Goal: Task Accomplishment & Management: Complete application form

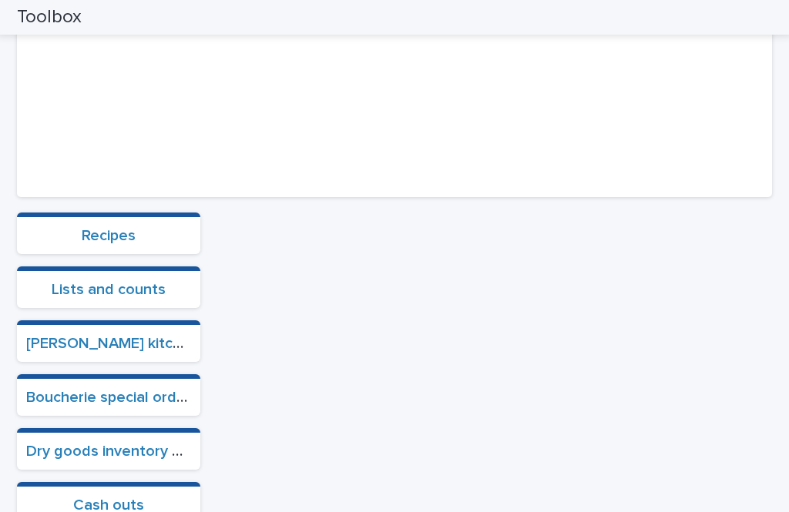
scroll to position [395, 0]
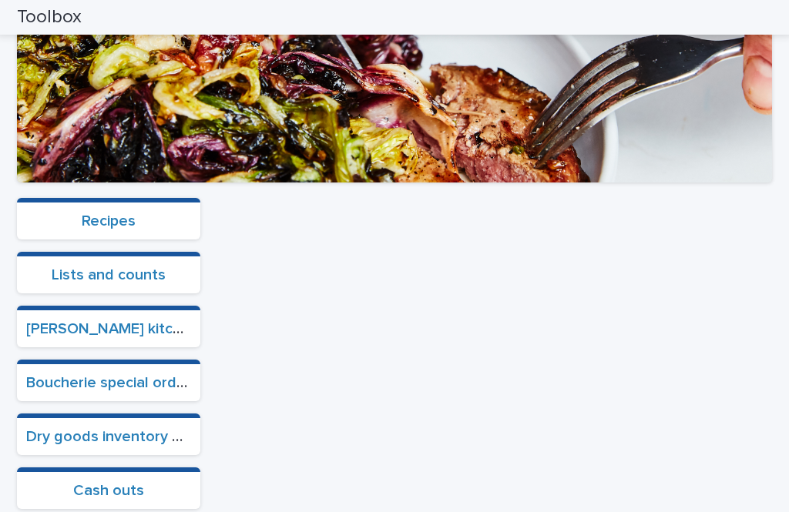
click at [105, 375] on link "Boucherie special orders" at bounding box center [112, 382] width 173 height 15
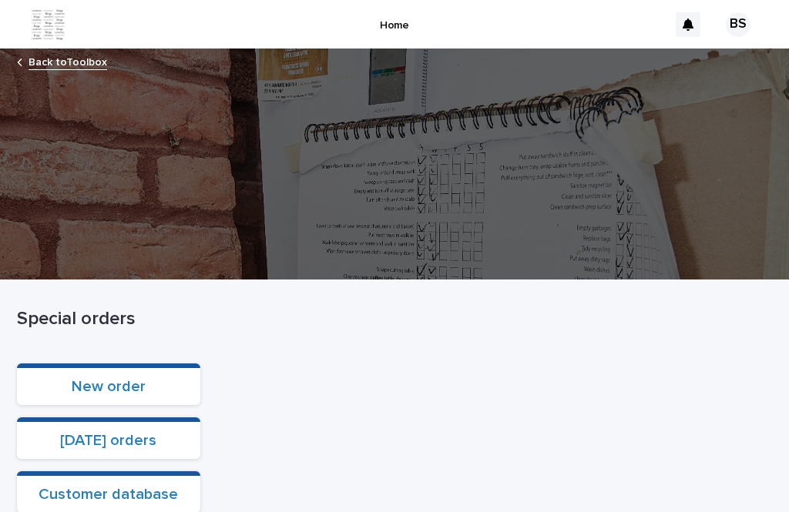
click at [71, 52] on link "Back to Toolbox" at bounding box center [68, 61] width 79 height 18
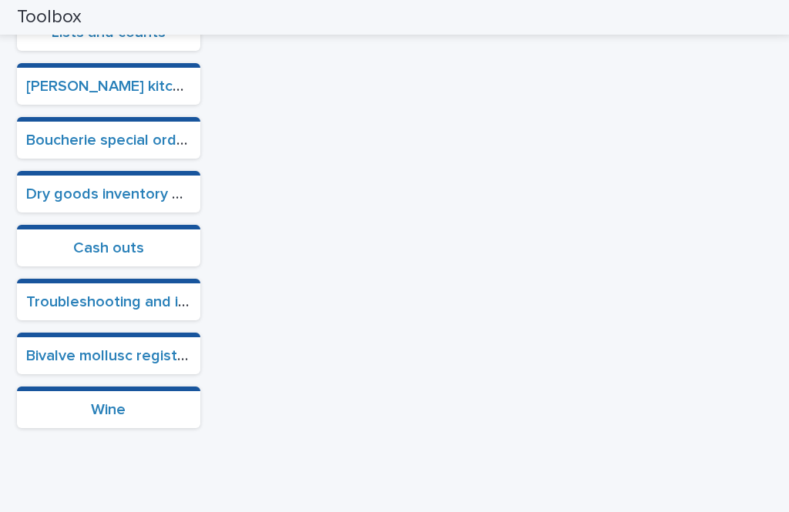
scroll to position [637, 0]
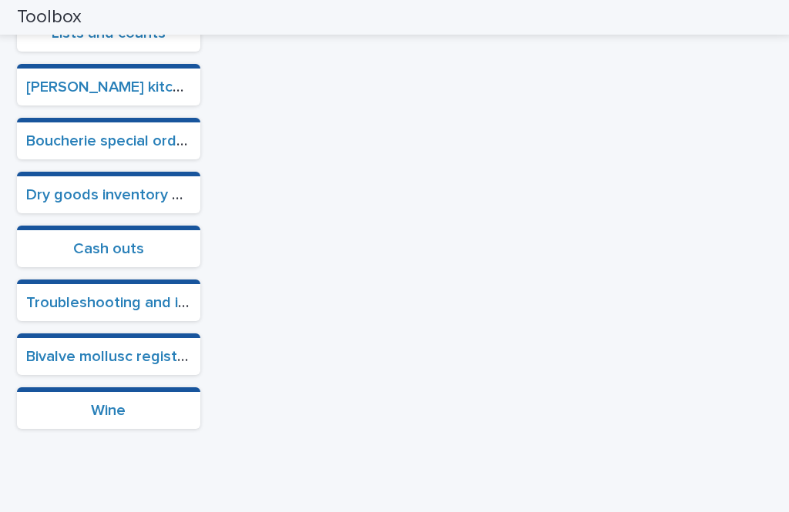
click at [124, 256] on link "Cash outs" at bounding box center [108, 248] width 71 height 15
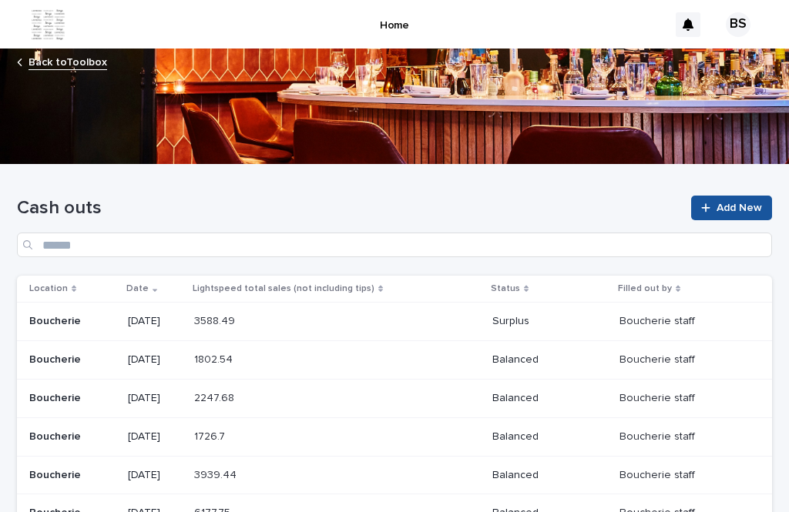
click at [747, 192] on div "Cash outs Add New" at bounding box center [394, 220] width 755 height 111
click at [733, 203] on span "Add New" at bounding box center [739, 208] width 45 height 11
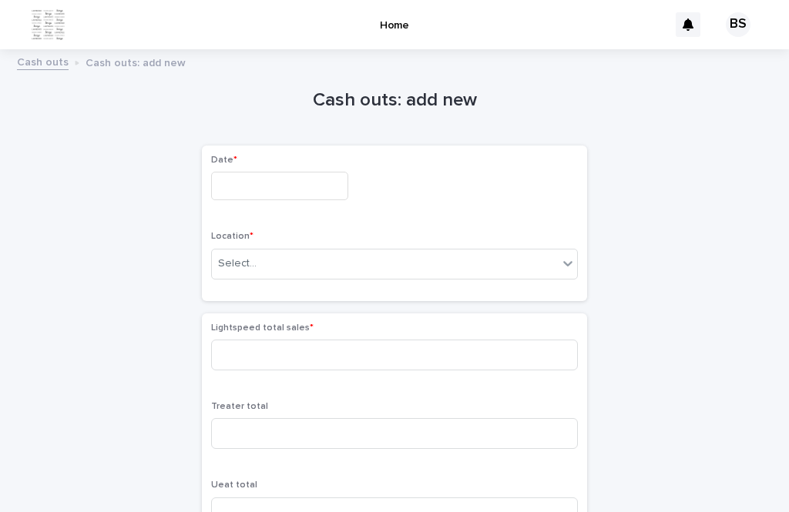
click at [299, 190] on input "text" at bounding box center [279, 186] width 137 height 29
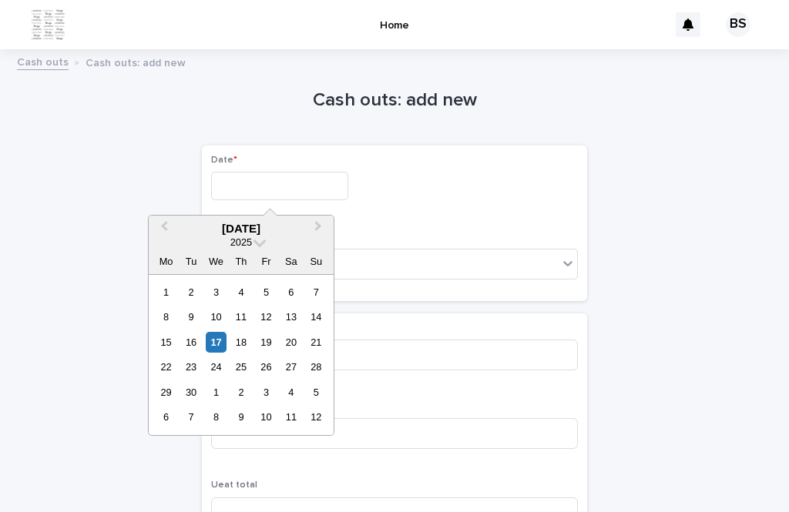
click at [226, 341] on div "17" at bounding box center [216, 342] width 21 height 21
type input "*********"
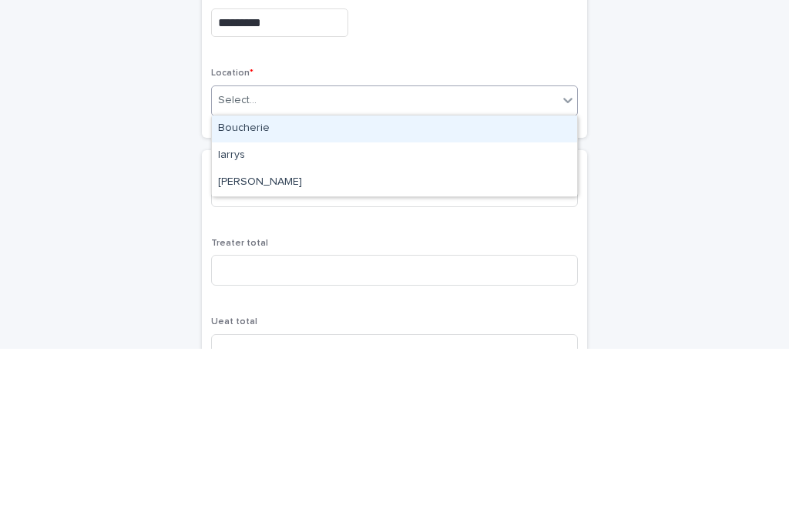
click at [296, 279] on div "Boucherie" at bounding box center [394, 292] width 365 height 27
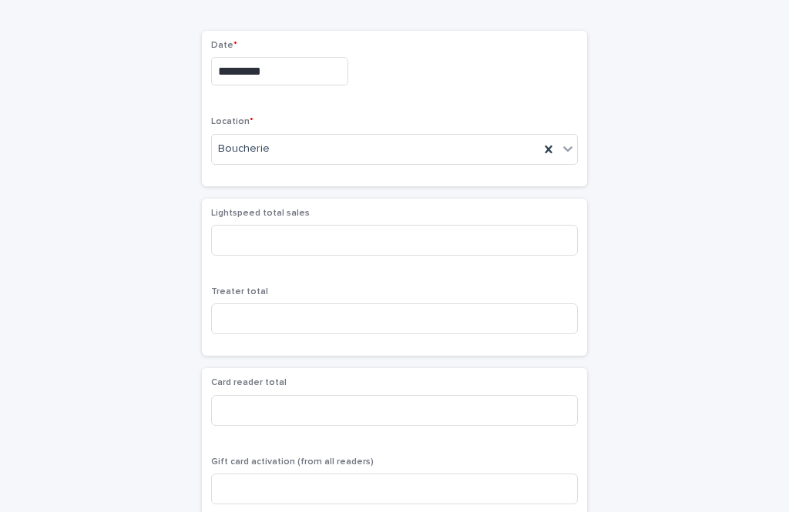
scroll to position [116, 0]
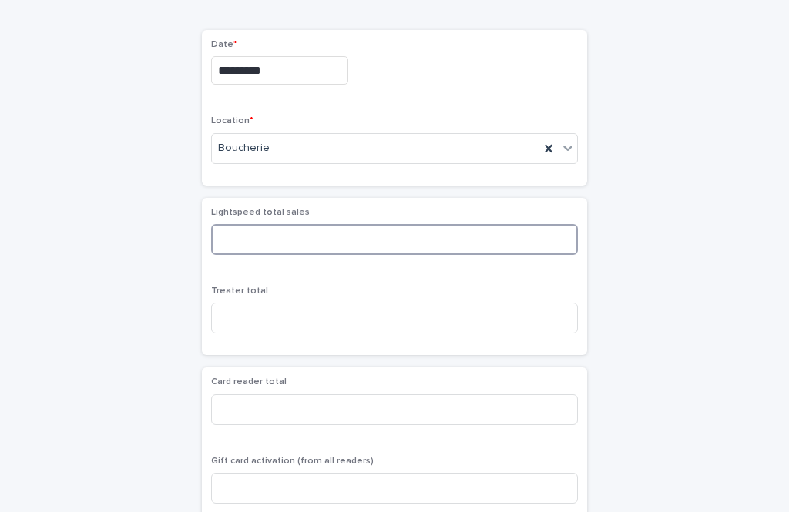
click at [492, 239] on input at bounding box center [394, 239] width 367 height 31
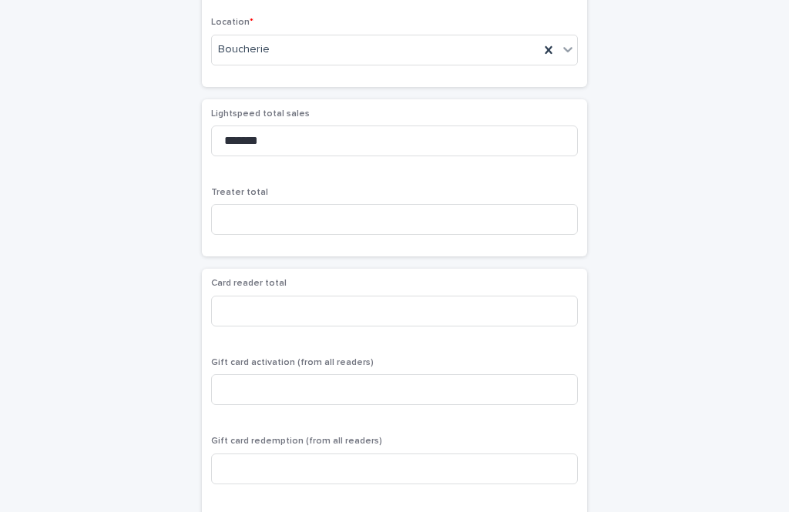
scroll to position [213, 0]
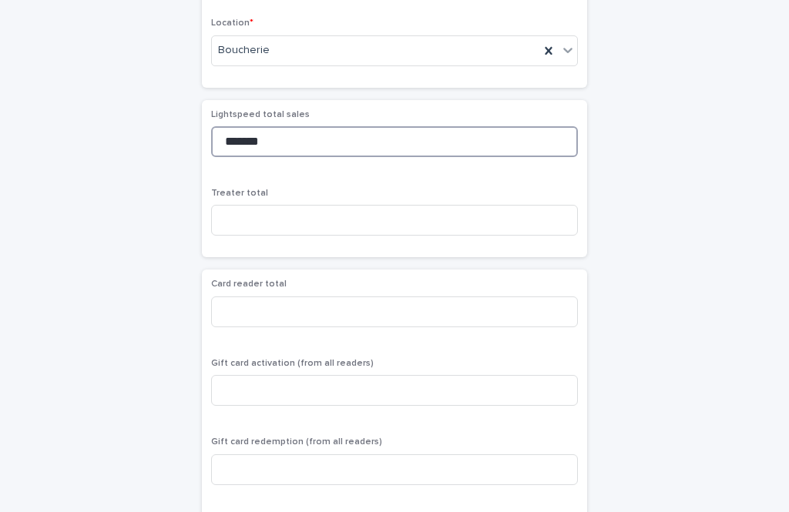
type input "*******"
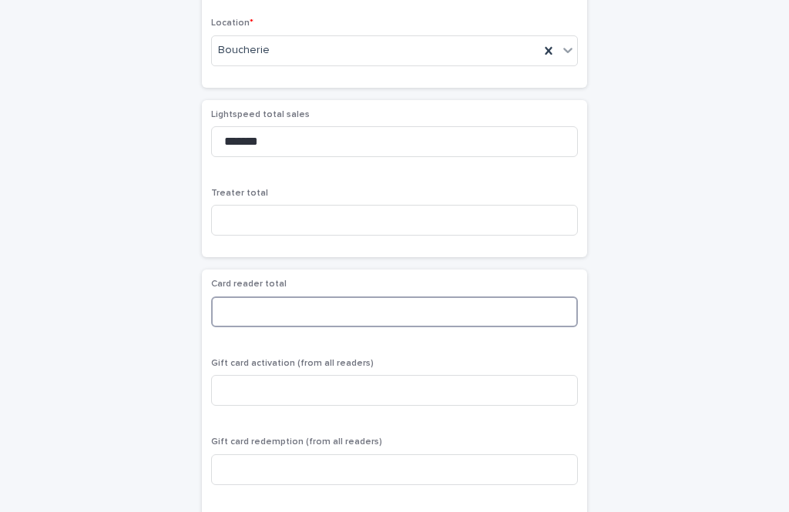
click at [379, 301] on input at bounding box center [394, 312] width 367 height 31
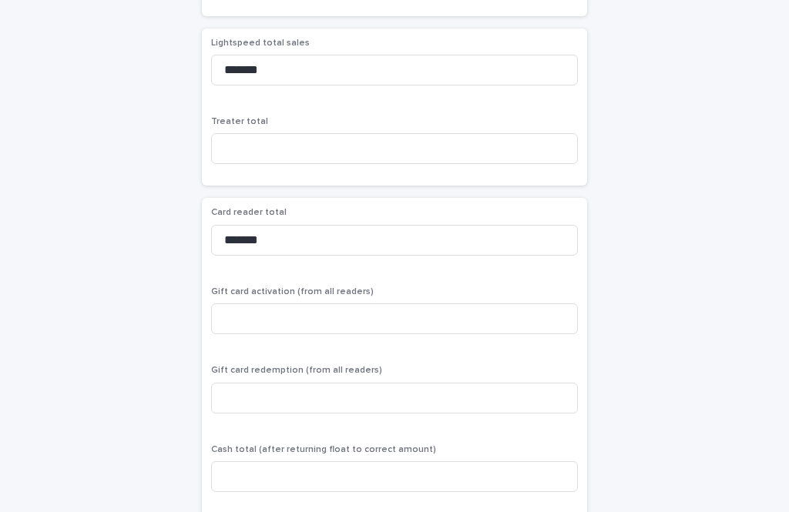
scroll to position [290, 0]
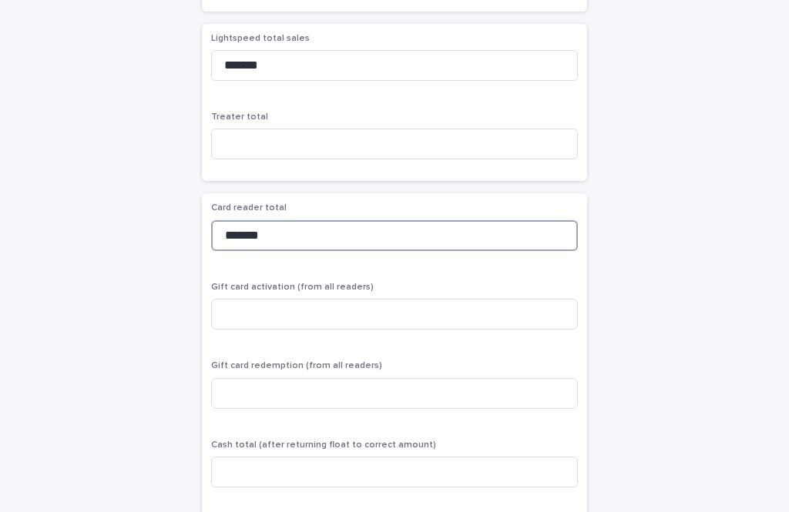
type input "*******"
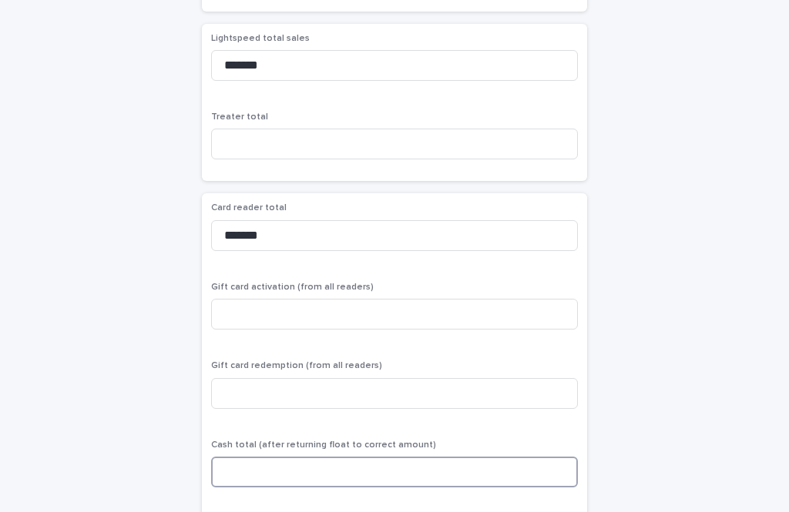
click at [366, 469] on input at bounding box center [394, 472] width 367 height 31
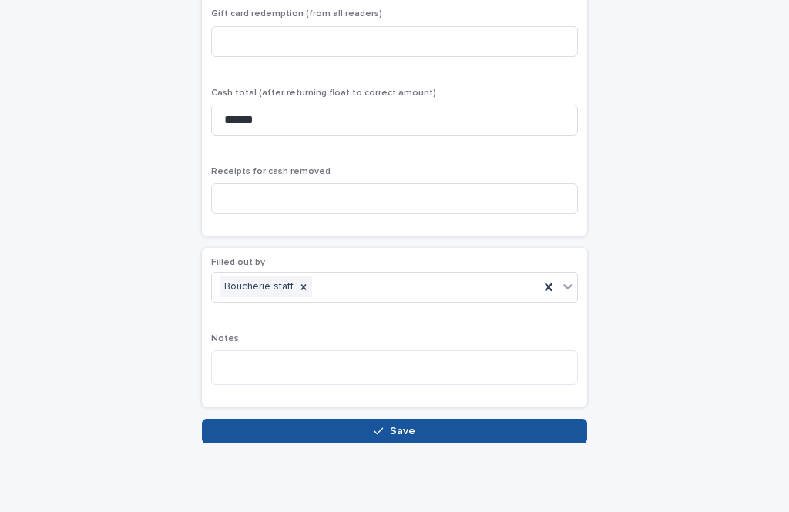
scroll to position [640, 0]
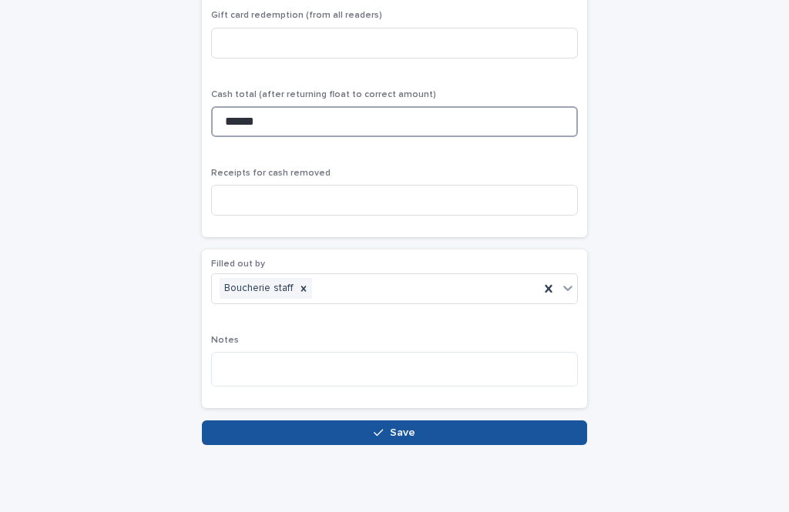
type input "******"
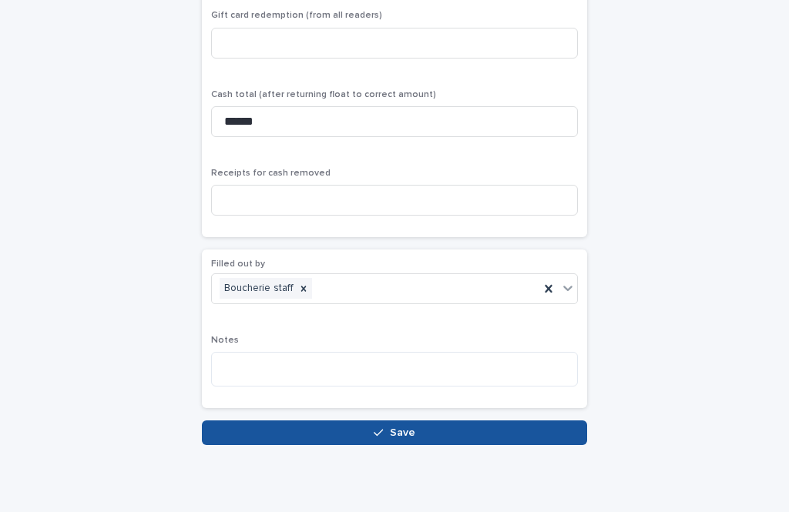
click at [455, 426] on button "Save" at bounding box center [394, 433] width 385 height 25
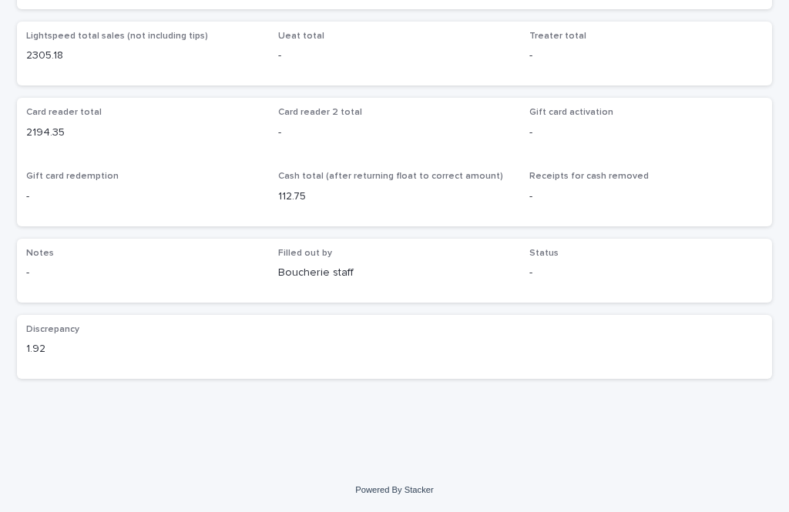
scroll to position [139, 0]
